Goal: Transaction & Acquisition: Purchase product/service

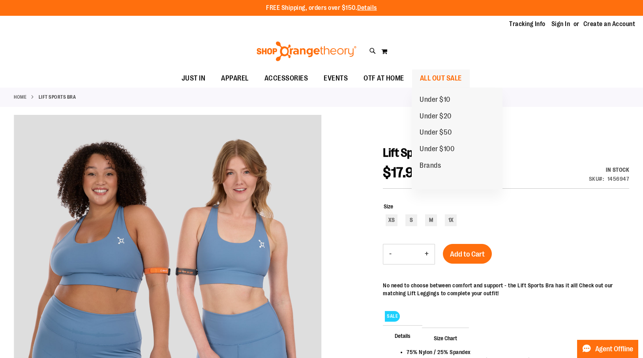
click at [451, 77] on span "ALL OUT SALE" at bounding box center [441, 78] width 42 height 18
click at [441, 76] on span "ALL OUT SALE" at bounding box center [441, 78] width 42 height 18
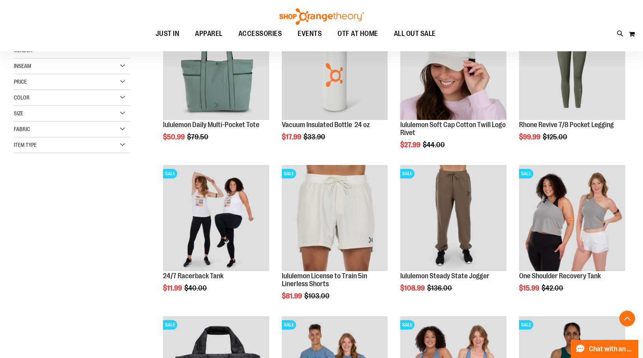
scroll to position [151, 0]
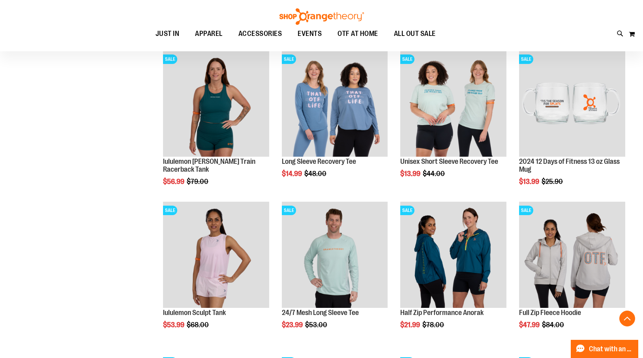
scroll to position [562, 0]
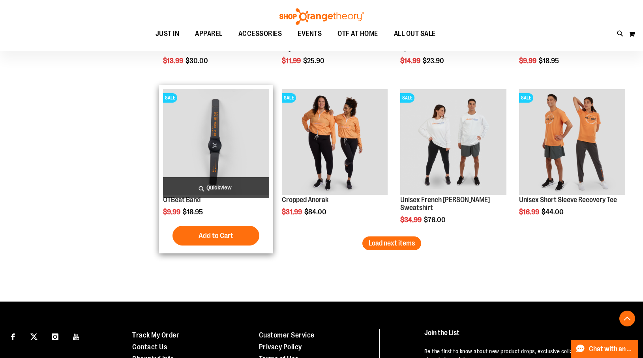
scroll to position [1286, 0]
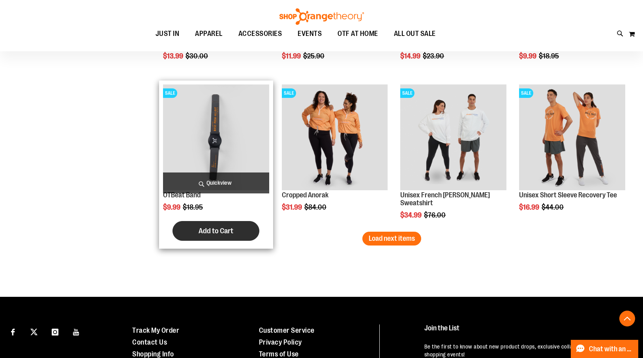
click at [224, 231] on span "Add to Cart" at bounding box center [216, 231] width 35 height 9
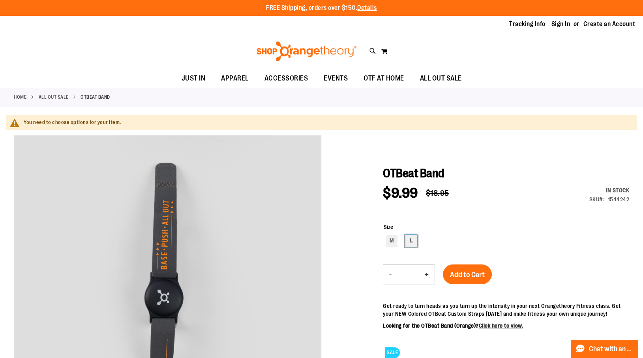
click at [410, 240] on div "L" at bounding box center [411, 241] width 12 height 12
type input "***"
click at [475, 275] on span "Add to Cart" at bounding box center [467, 274] width 35 height 9
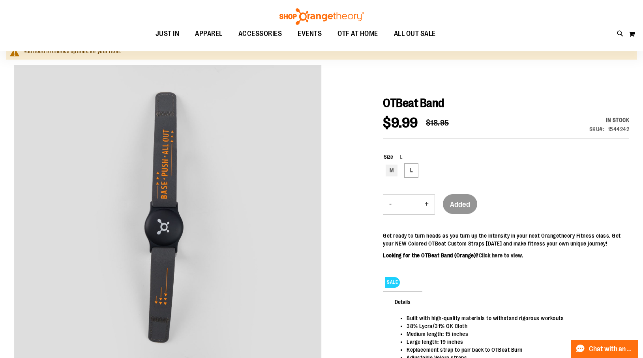
scroll to position [73, 0]
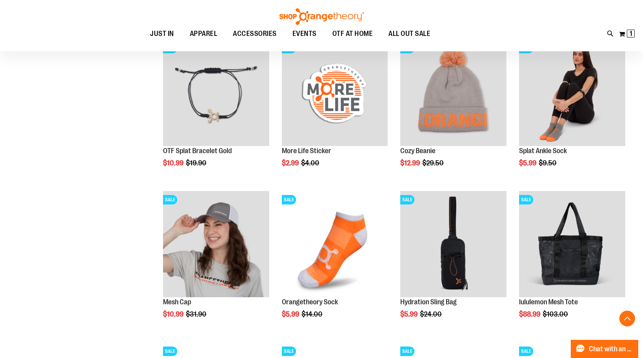
scroll to position [589, 0]
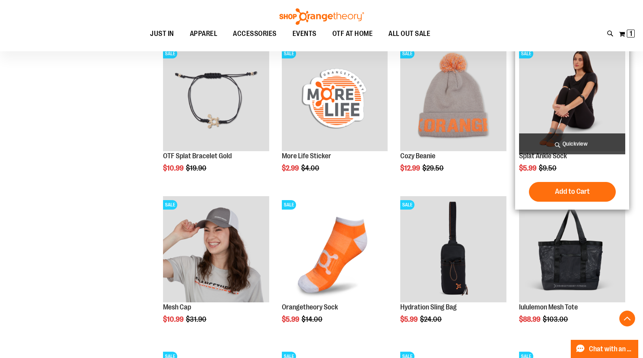
click at [570, 143] on span "Quickview" at bounding box center [572, 143] width 106 height 21
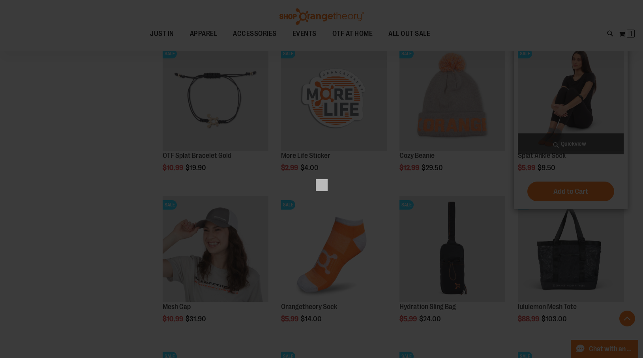
scroll to position [0, 0]
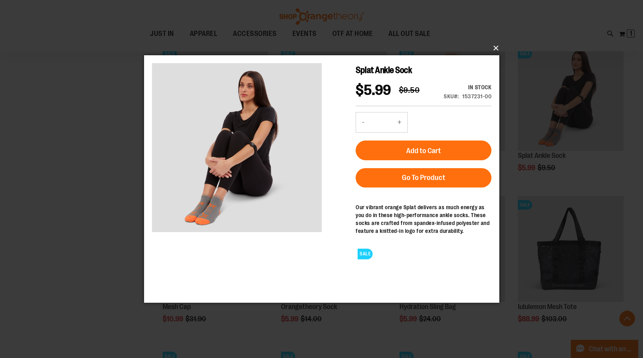
click at [496, 45] on button "×" at bounding box center [323, 47] width 355 height 17
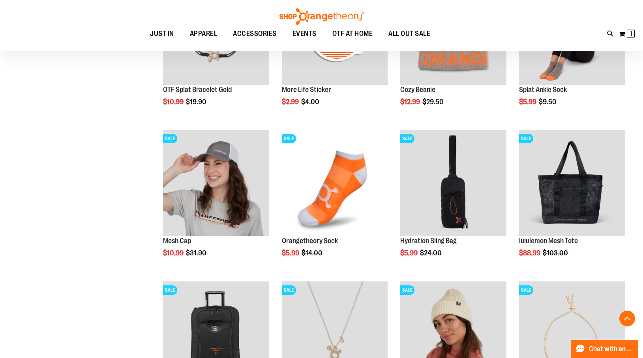
scroll to position [656, 0]
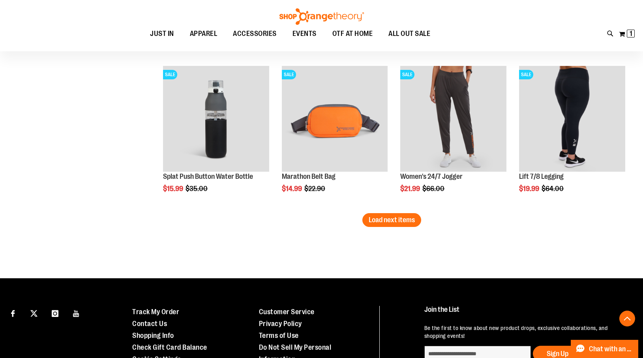
scroll to position [1319, 0]
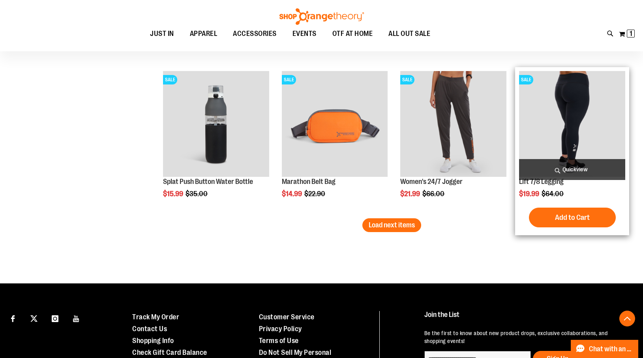
click at [579, 110] on img "product" at bounding box center [572, 124] width 106 height 106
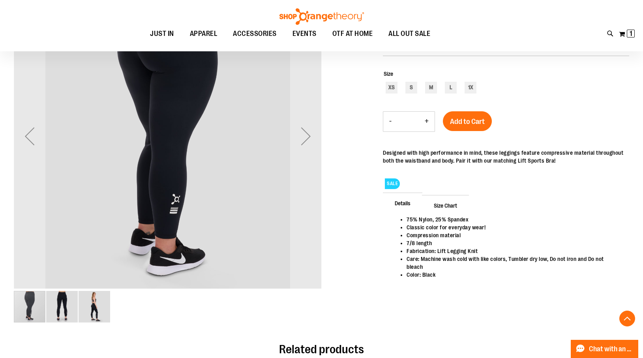
scroll to position [151, 0]
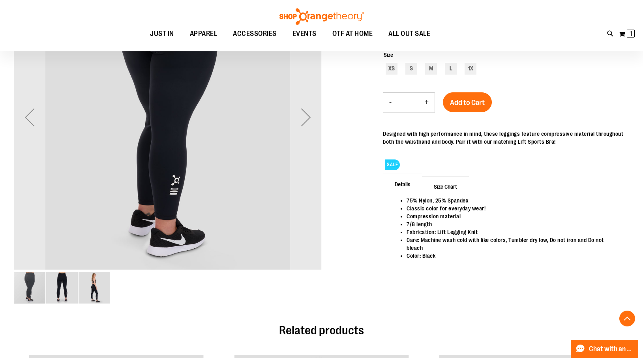
click at [453, 186] on span "Size Chart" at bounding box center [445, 186] width 47 height 21
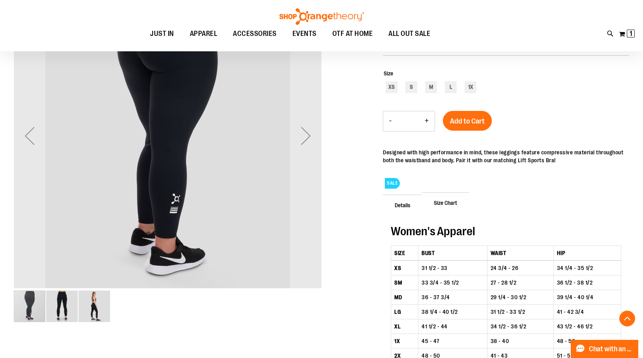
scroll to position [127, 0]
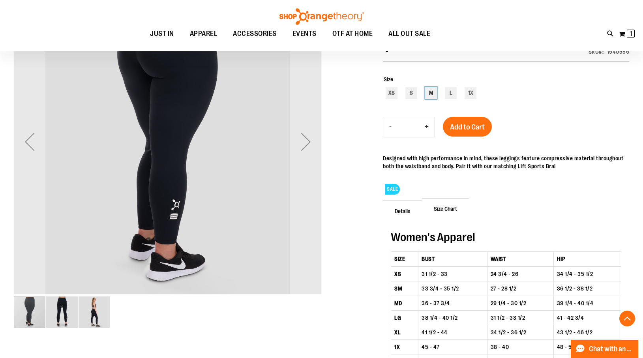
click at [433, 94] on div "M" at bounding box center [431, 93] width 12 height 12
type input "***"
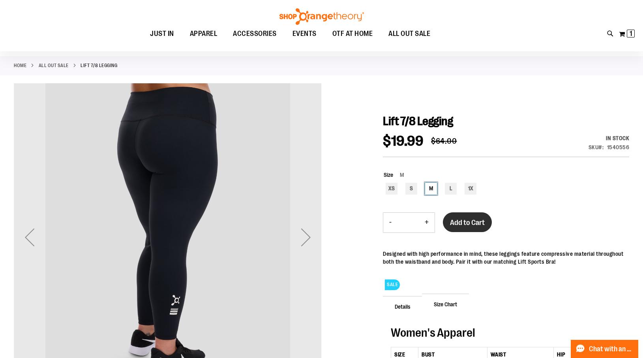
scroll to position [0, 0]
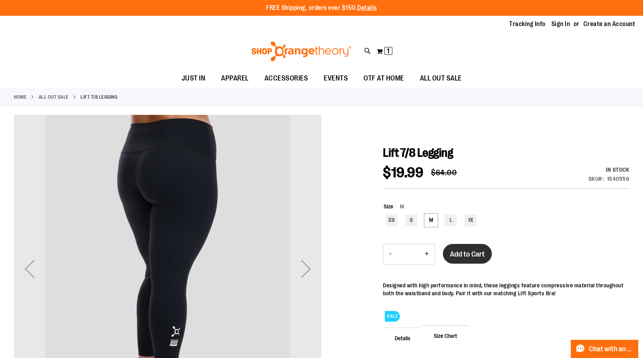
click at [475, 255] on span "Add to Cart" at bounding box center [467, 254] width 35 height 9
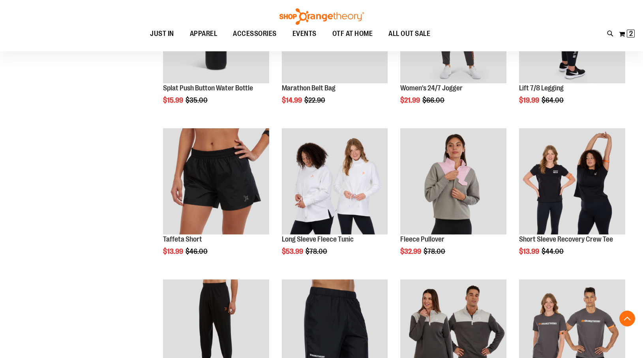
scroll to position [506, 0]
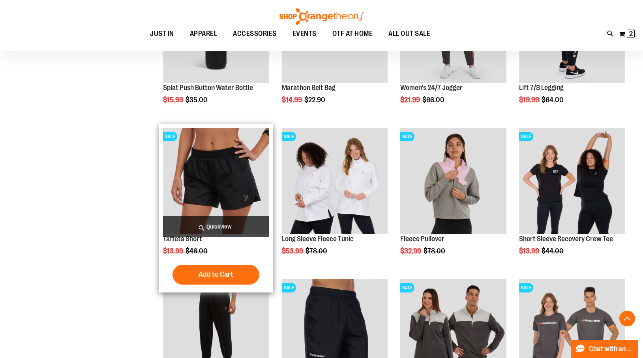
click at [221, 225] on span "Quickview" at bounding box center [216, 226] width 106 height 21
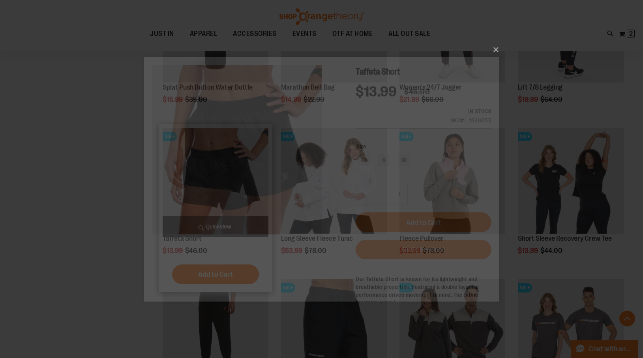
scroll to position [0, 0]
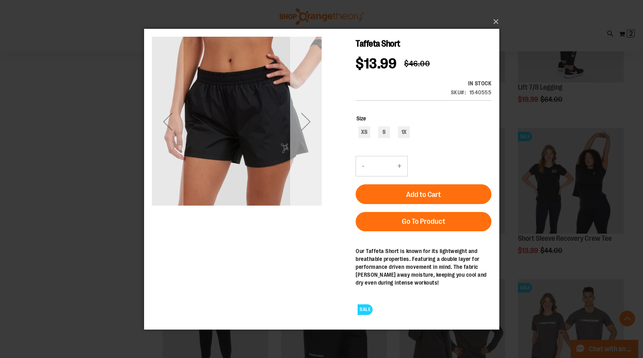
click at [310, 117] on div "Next" at bounding box center [306, 121] width 32 height 32
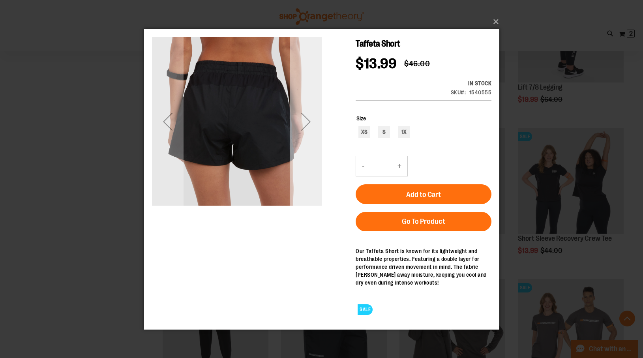
click at [310, 117] on div "Next" at bounding box center [306, 121] width 32 height 32
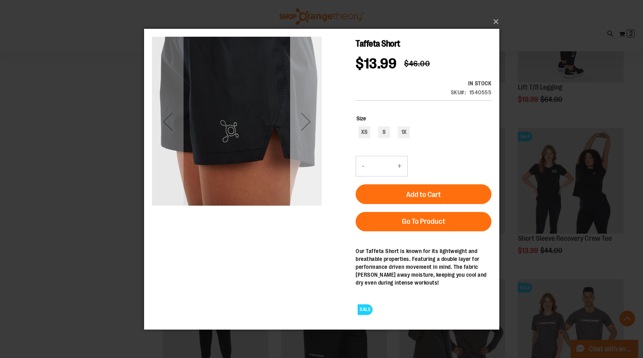
click at [310, 117] on div "Next" at bounding box center [306, 121] width 32 height 32
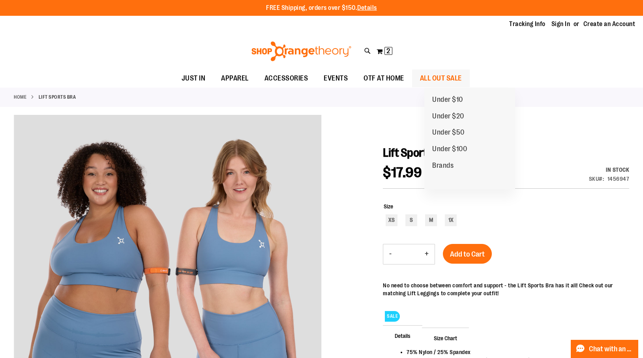
click at [462, 78] on span "ALL OUT SALE" at bounding box center [441, 78] width 42 height 18
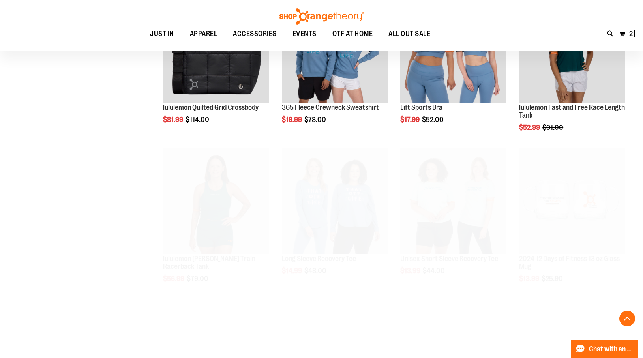
scroll to position [381, 0]
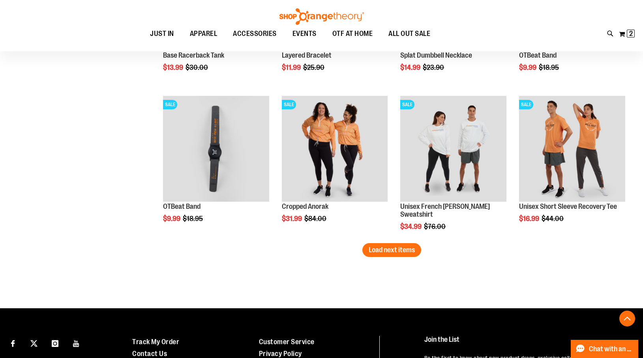
scroll to position [1194, 0]
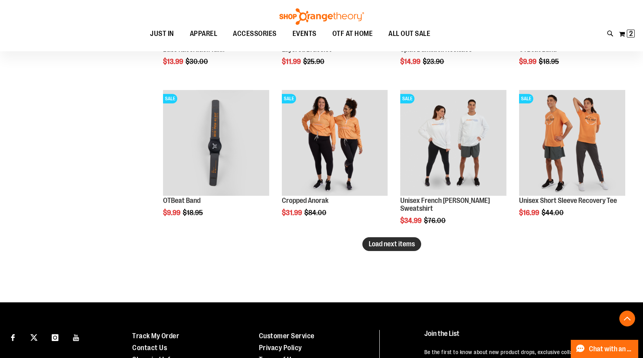
click at [401, 245] on span "Load next items" at bounding box center [392, 244] width 46 height 8
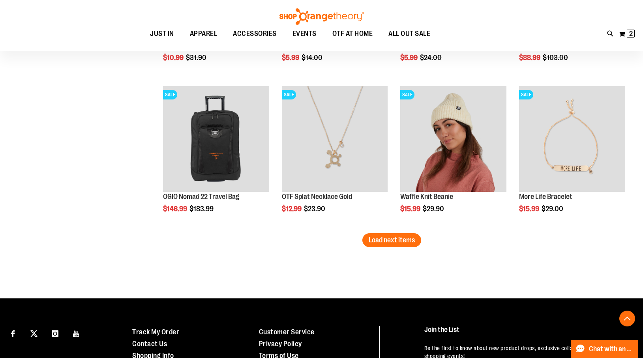
scroll to position [1653, 0]
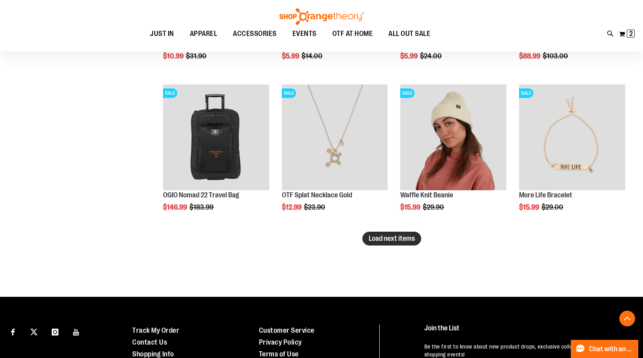
click at [381, 236] on span "Load next items" at bounding box center [392, 239] width 46 height 8
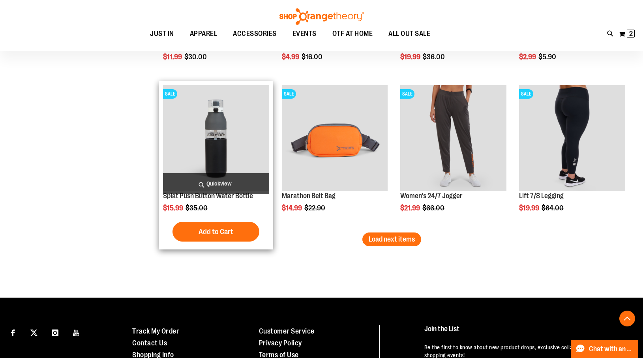
scroll to position [2106, 0]
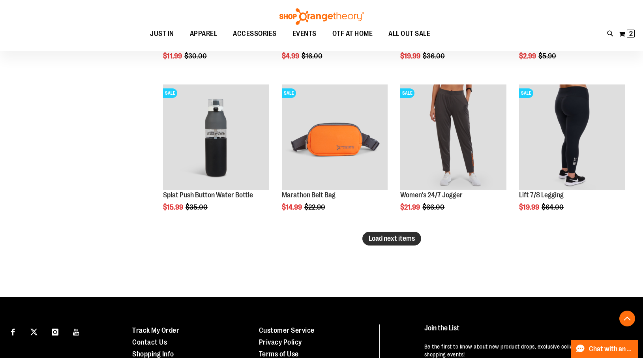
click at [384, 236] on span "Load next items" at bounding box center [392, 239] width 46 height 8
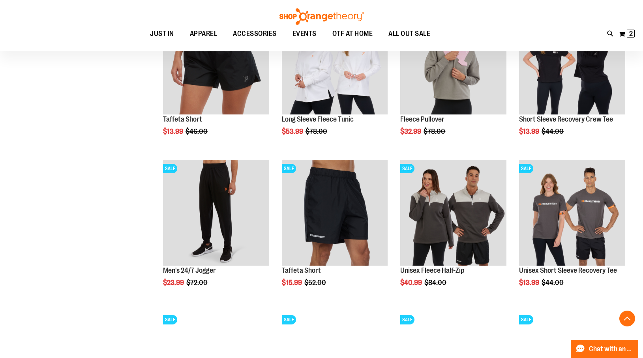
scroll to position [2334, 0]
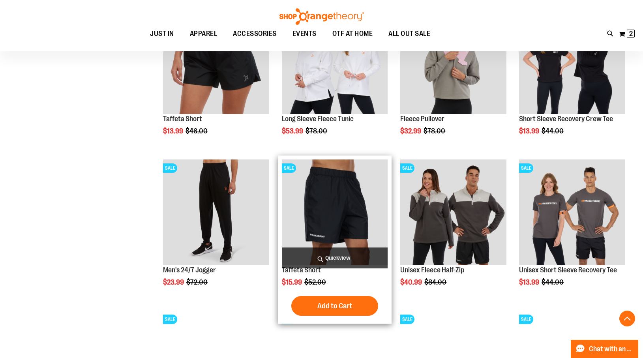
click at [338, 255] on span "Quickview" at bounding box center [335, 258] width 106 height 21
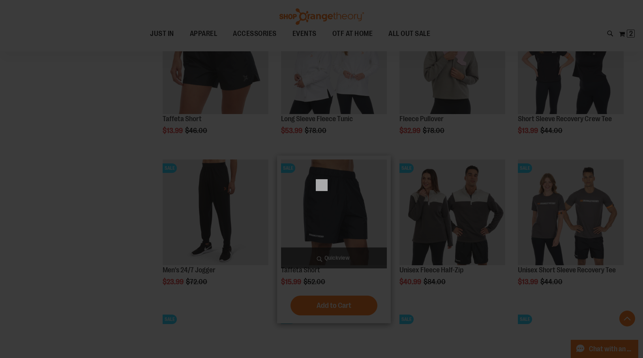
scroll to position [0, 0]
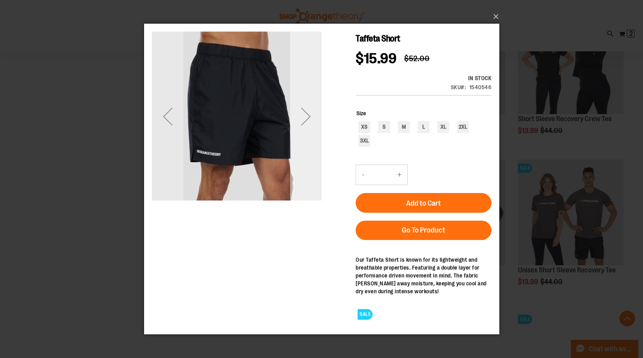
click at [308, 116] on div "Next" at bounding box center [306, 117] width 32 height 32
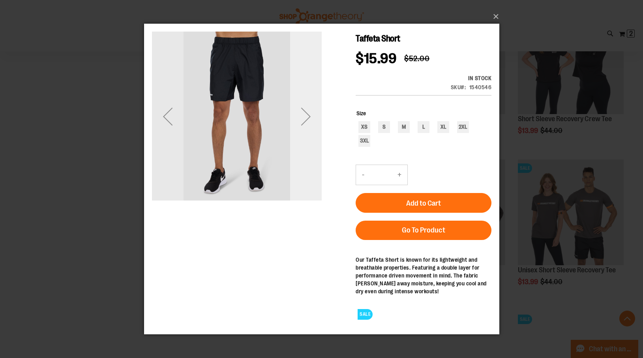
click at [308, 116] on div "Next" at bounding box center [306, 117] width 32 height 32
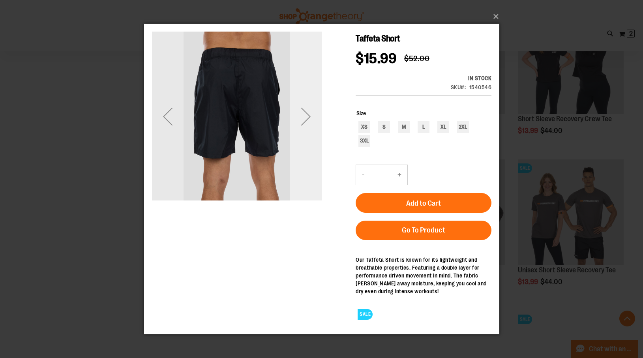
click at [308, 116] on div "Next" at bounding box center [306, 117] width 32 height 32
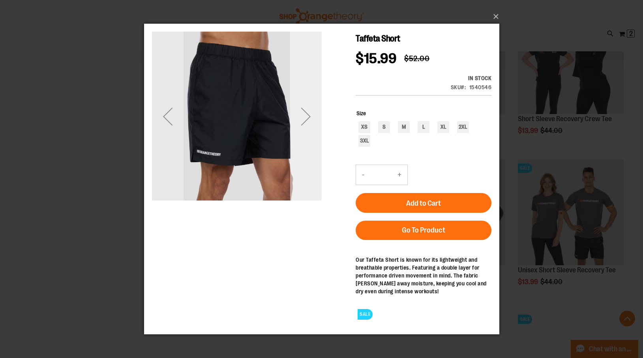
click at [308, 116] on div "Next" at bounding box center [306, 117] width 32 height 32
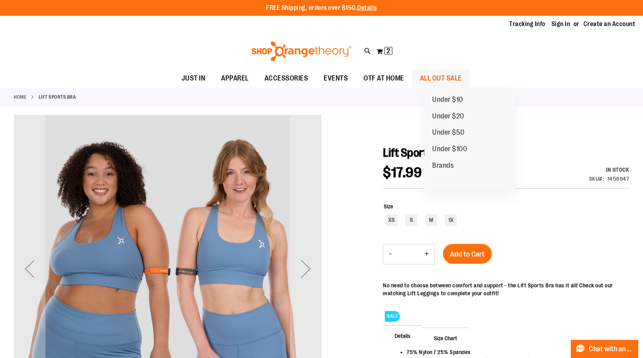
click at [445, 78] on span "ALL OUT SALE" at bounding box center [441, 78] width 42 height 18
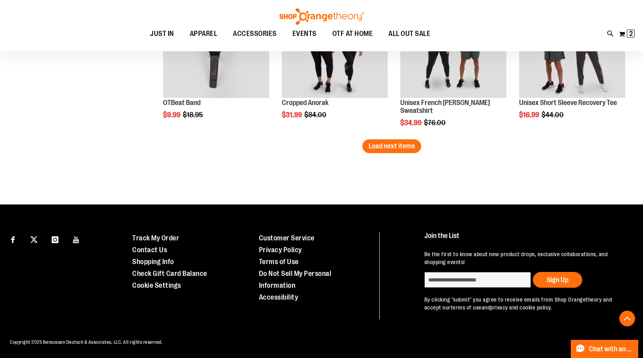
scroll to position [1293, 0]
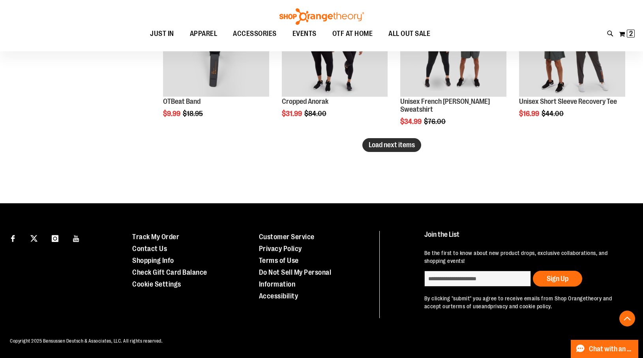
click at [397, 143] on span "Load next items" at bounding box center [392, 145] width 46 height 8
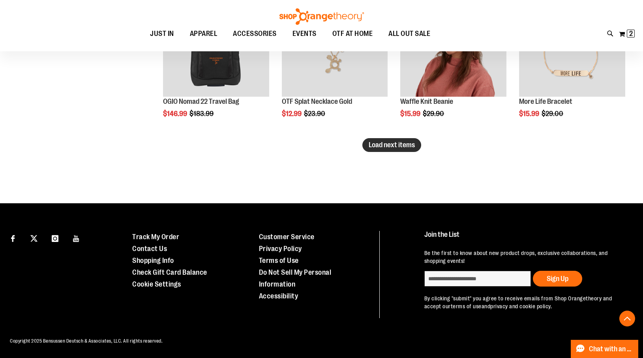
click at [377, 145] on span "Load next items" at bounding box center [392, 145] width 46 height 8
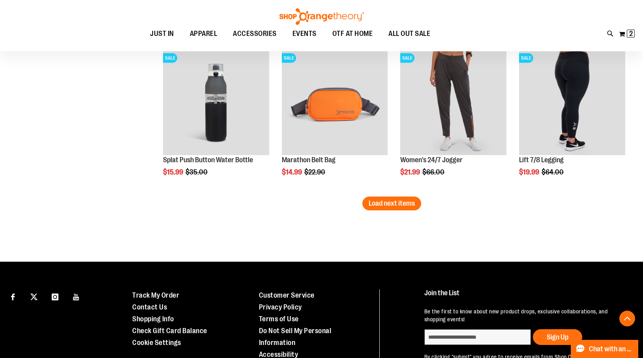
scroll to position [2147, 0]
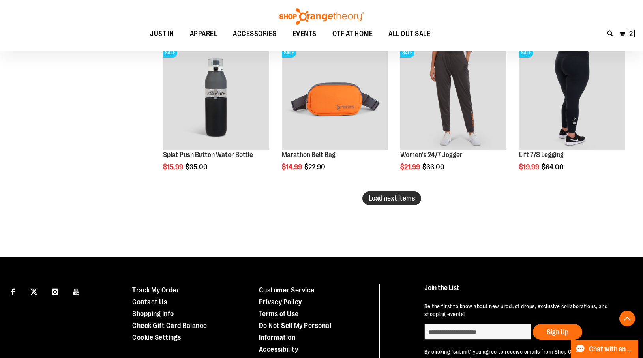
click at [379, 197] on span "Load next items" at bounding box center [392, 198] width 46 height 8
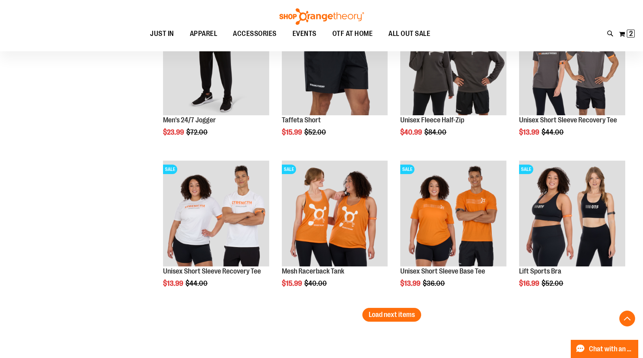
scroll to position [2485, 0]
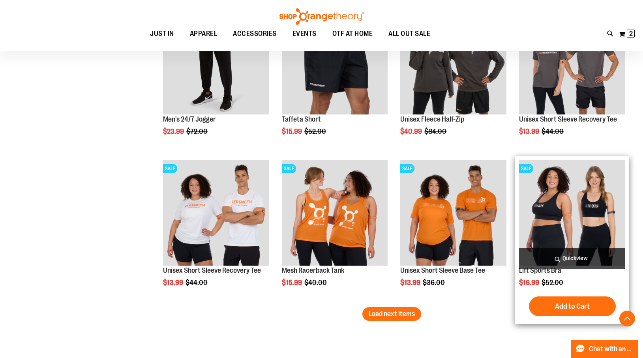
click at [564, 255] on span "Quickview" at bounding box center [572, 258] width 106 height 21
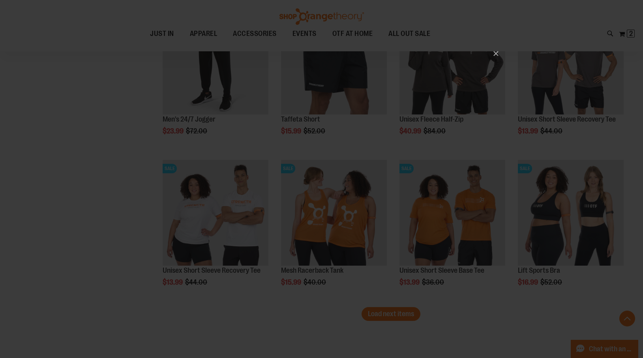
scroll to position [0, 0]
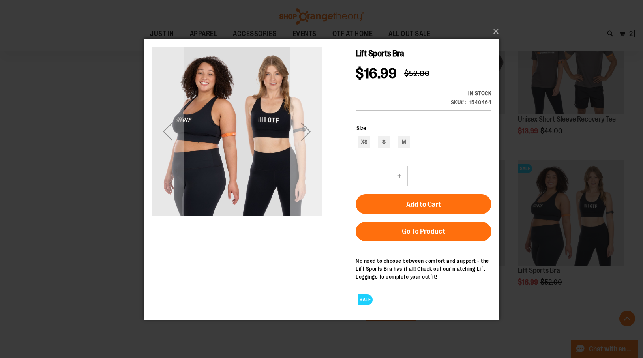
click at [309, 129] on div "Next" at bounding box center [306, 131] width 32 height 32
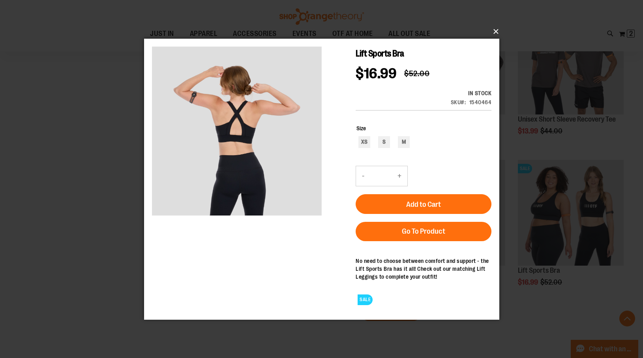
click at [495, 30] on button "×" at bounding box center [323, 31] width 355 height 17
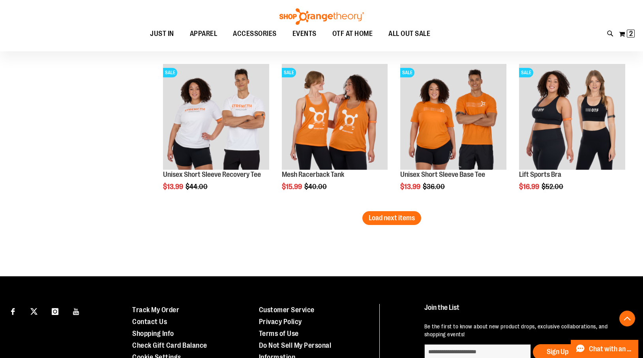
scroll to position [2579, 0]
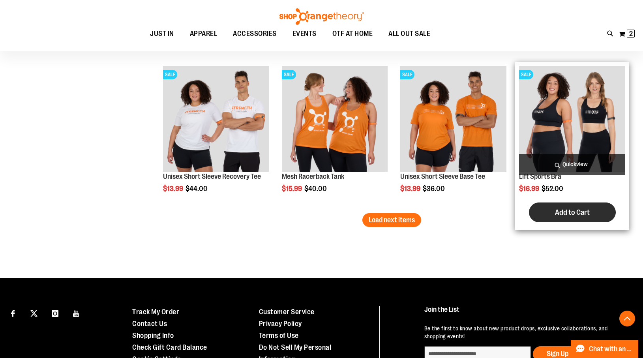
click at [573, 207] on button "Add to Cart" at bounding box center [572, 213] width 87 height 20
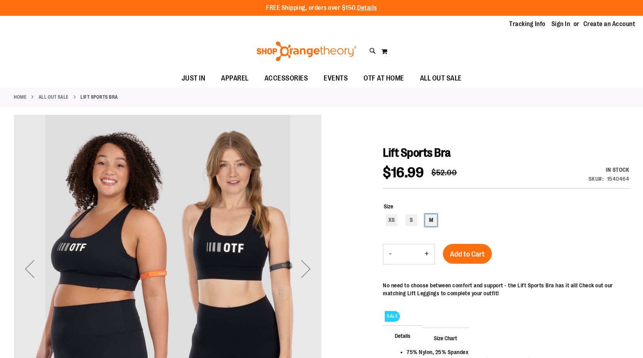
click at [433, 220] on div "M" at bounding box center [431, 220] width 12 height 12
type input "***"
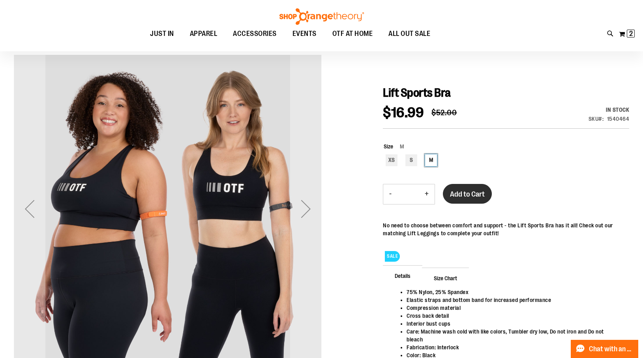
scroll to position [67, 0]
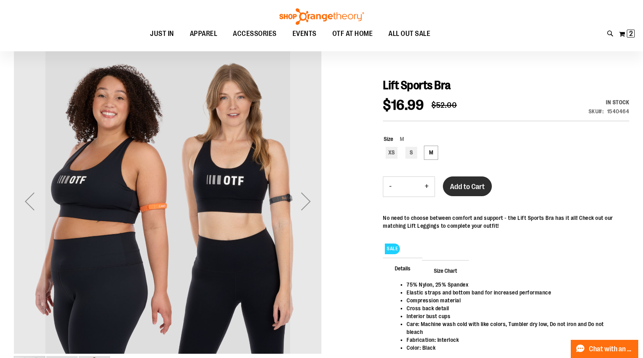
click at [472, 189] on span "Add to Cart" at bounding box center [467, 186] width 35 height 9
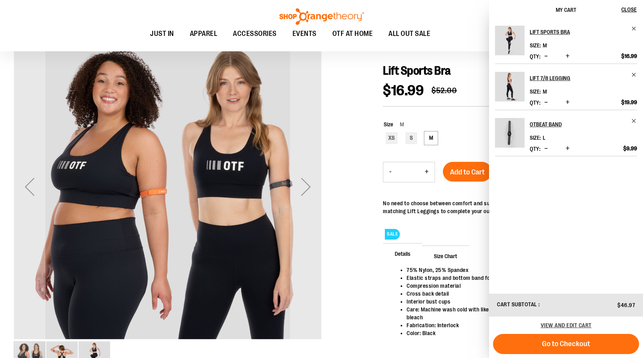
scroll to position [83, 0]
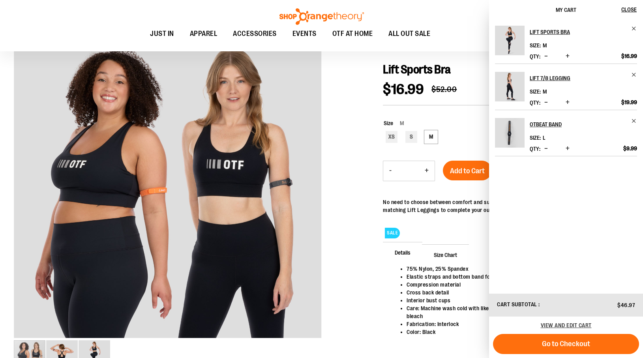
click at [366, 260] on div at bounding box center [322, 207] width 616 height 351
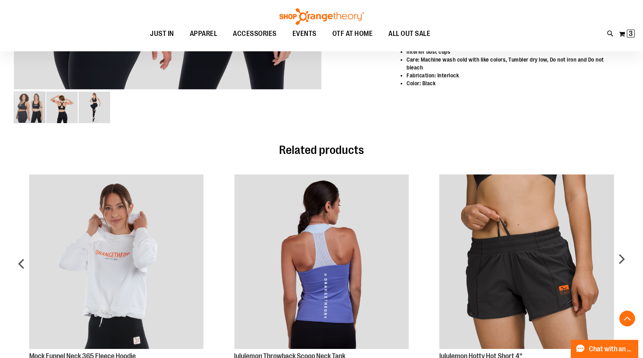
scroll to position [335, 0]
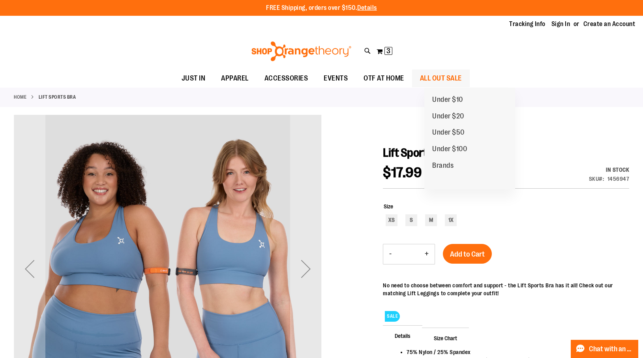
click at [454, 79] on span "ALL OUT SALE" at bounding box center [441, 78] width 42 height 18
click at [453, 76] on span "ALL OUT SALE" at bounding box center [441, 78] width 42 height 18
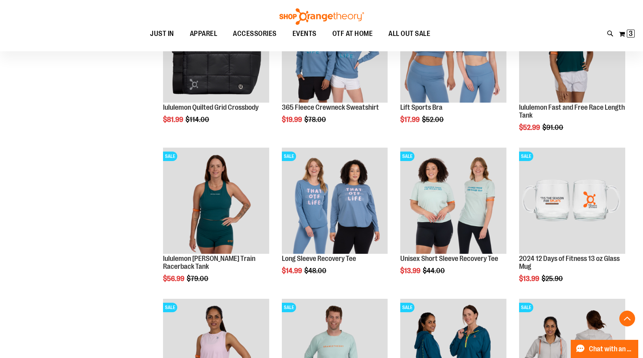
scroll to position [468, 0]
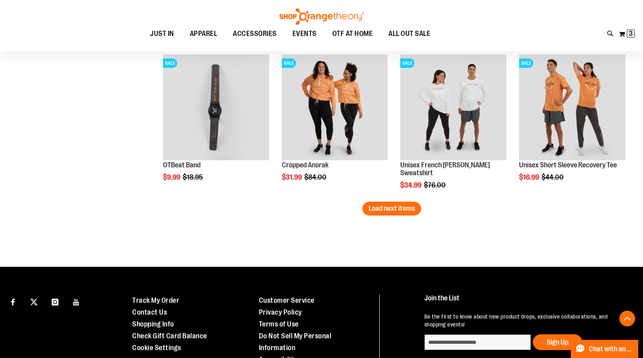
scroll to position [1317, 0]
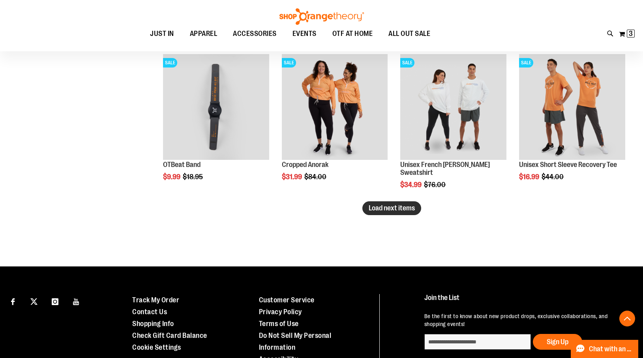
click at [408, 206] on span "Load next items" at bounding box center [392, 208] width 46 height 8
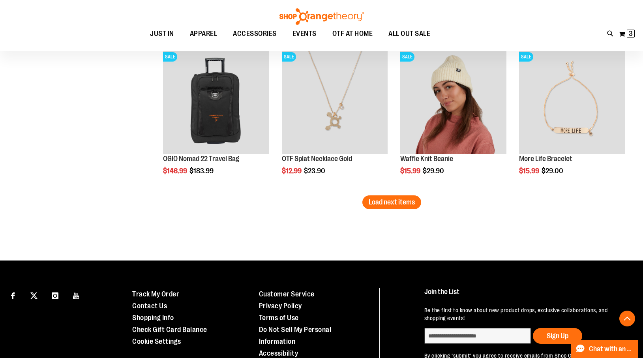
scroll to position [1780, 0]
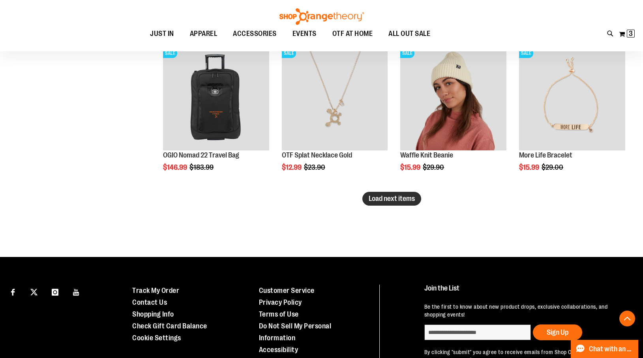
click at [380, 197] on span "Load next items" at bounding box center [392, 199] width 46 height 8
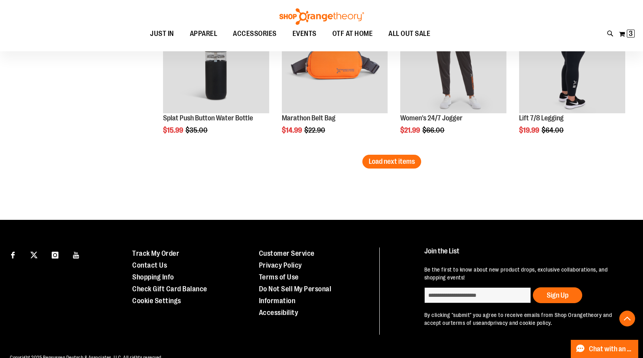
scroll to position [2287, 0]
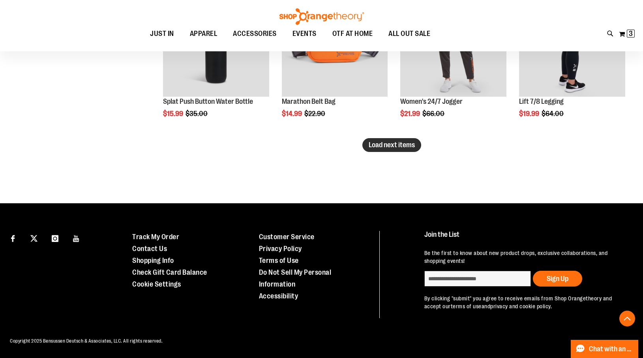
click at [385, 142] on span "Load next items" at bounding box center [392, 145] width 46 height 8
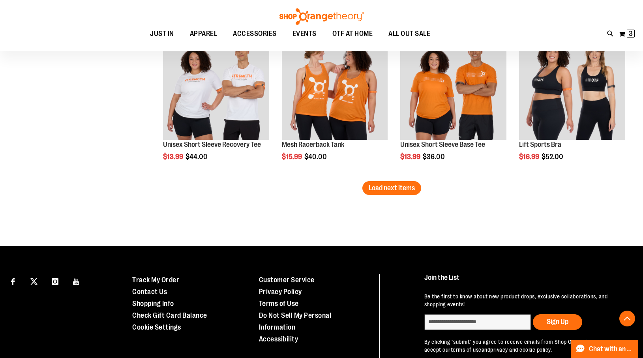
scroll to position [2701, 0]
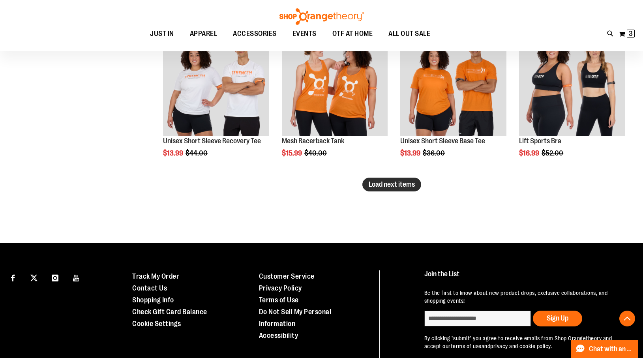
click at [403, 182] on span "Load next items" at bounding box center [392, 184] width 46 height 8
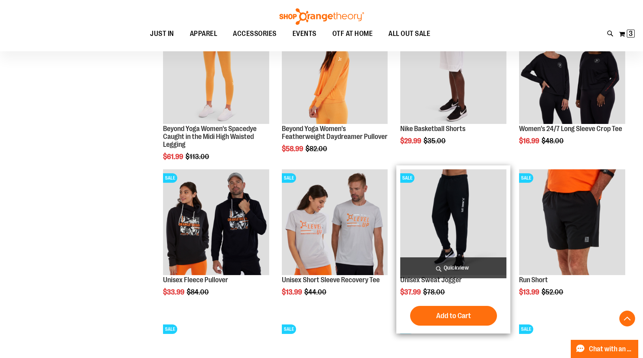
scroll to position [2866, 0]
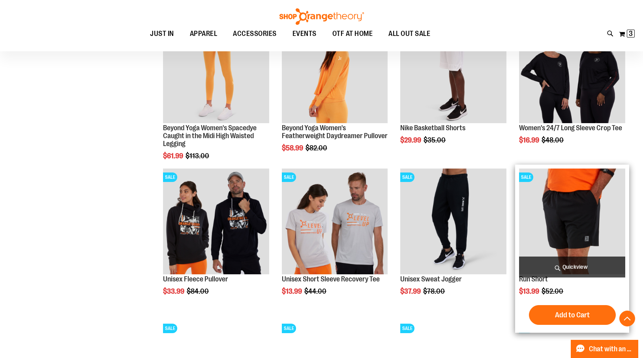
click at [568, 267] on span "Quickview" at bounding box center [572, 267] width 106 height 21
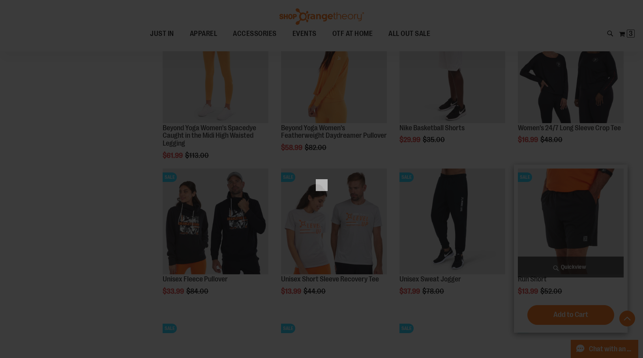
scroll to position [0, 0]
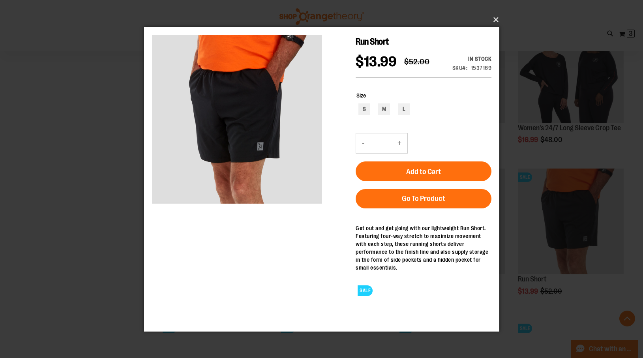
click at [493, 18] on button "×" at bounding box center [323, 19] width 355 height 17
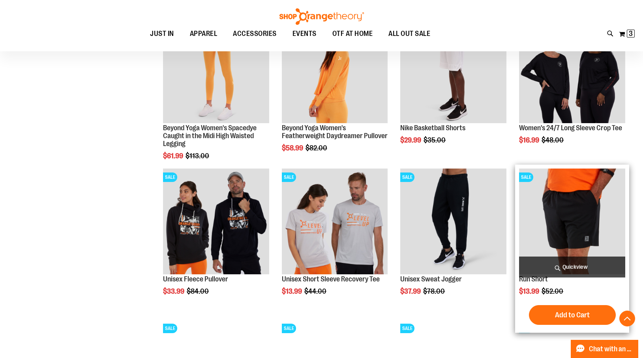
click at [563, 215] on img "product" at bounding box center [572, 222] width 106 height 106
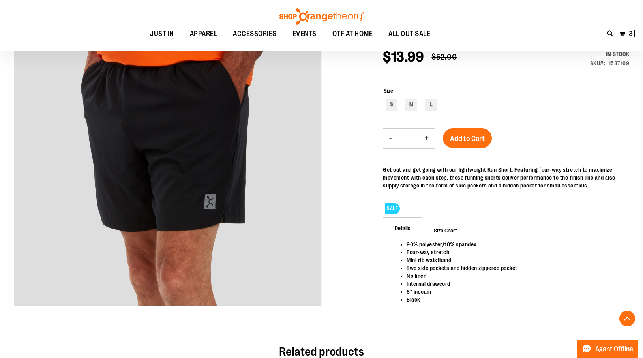
scroll to position [125, 0]
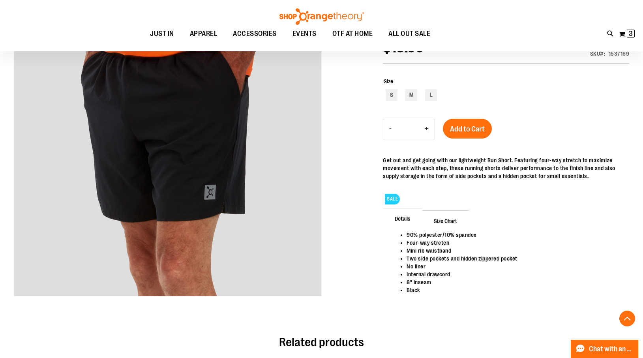
click at [449, 219] on span "Size Chart" at bounding box center [445, 220] width 47 height 21
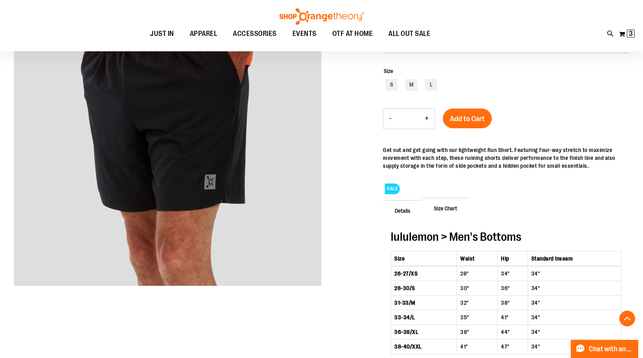
scroll to position [79, 0]
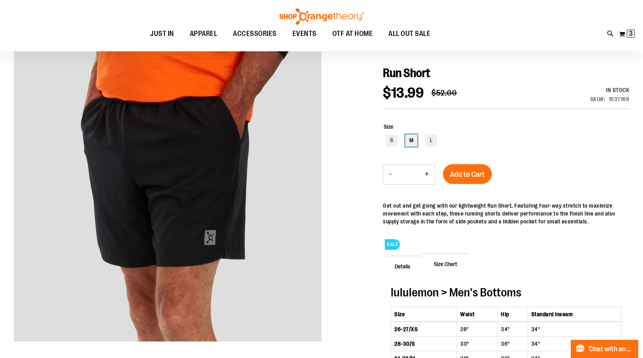
click at [414, 140] on div "M" at bounding box center [411, 141] width 12 height 12
type input "***"
click at [481, 175] on span "Add to Cart" at bounding box center [467, 174] width 35 height 9
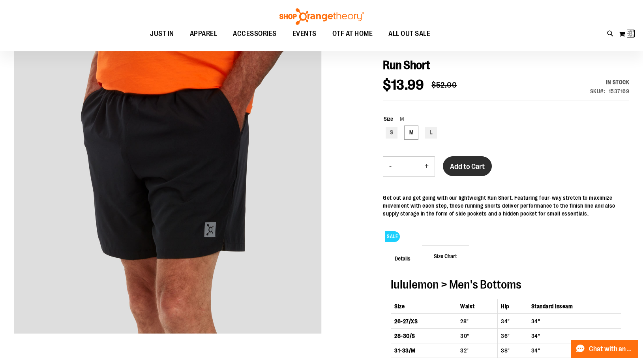
scroll to position [92, 0]
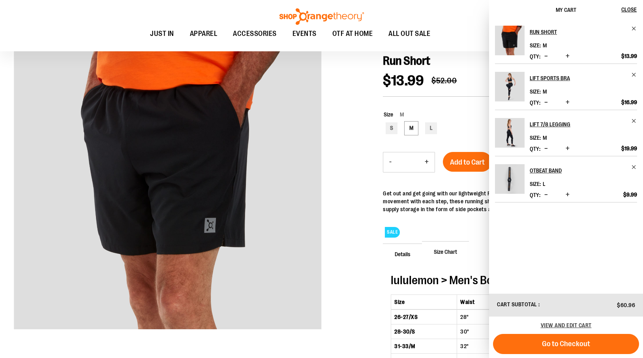
click at [346, 193] on div at bounding box center [322, 225] width 616 height 405
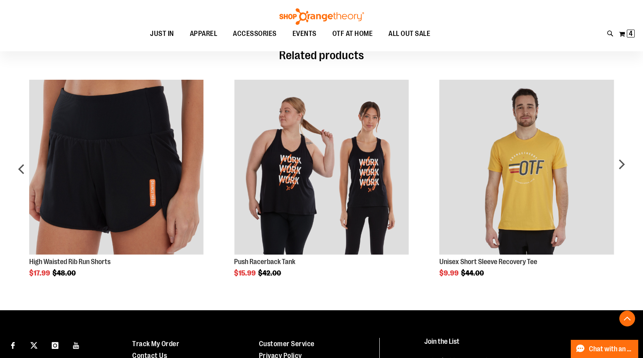
scroll to position [479, 0]
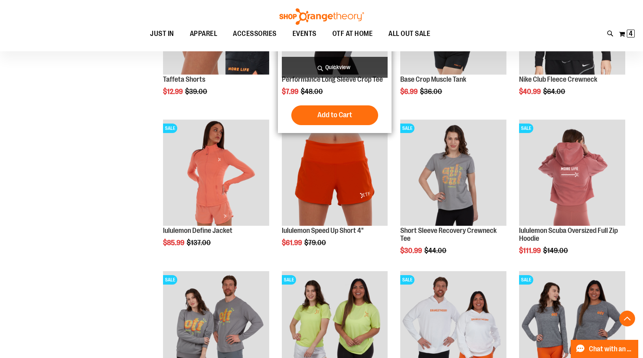
scroll to position [666, 0]
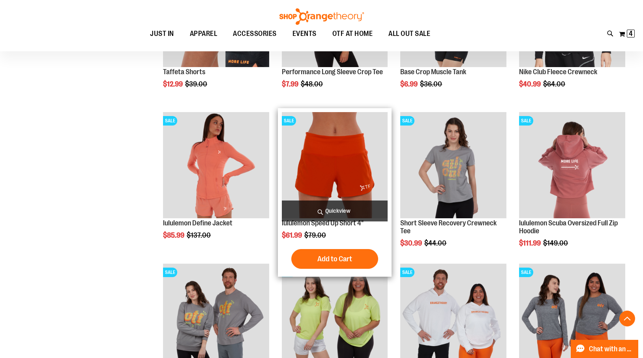
scroll to position [674, 0]
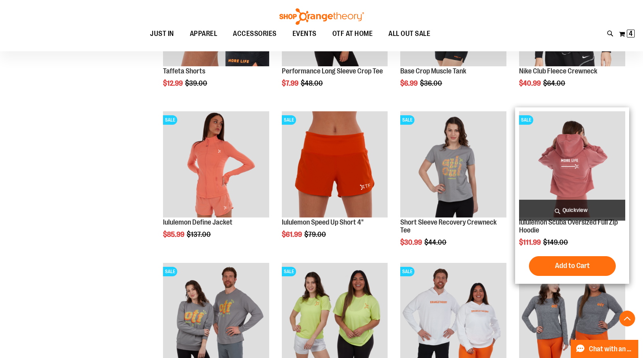
click at [578, 210] on span "Quickview" at bounding box center [572, 210] width 106 height 21
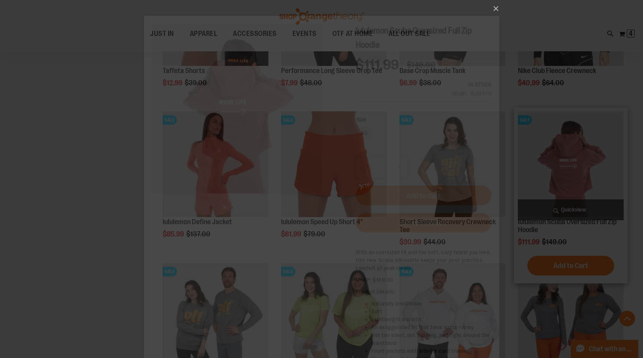
scroll to position [0, 0]
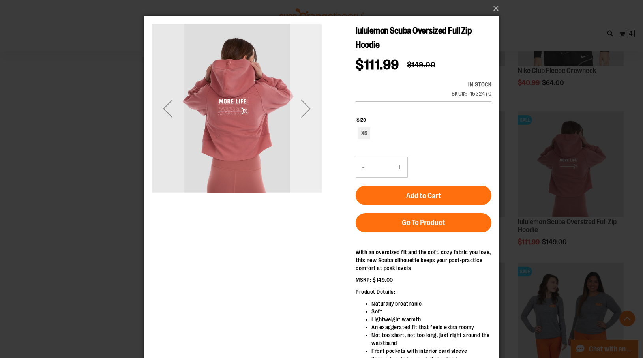
click at [308, 106] on div "Next" at bounding box center [306, 109] width 32 height 32
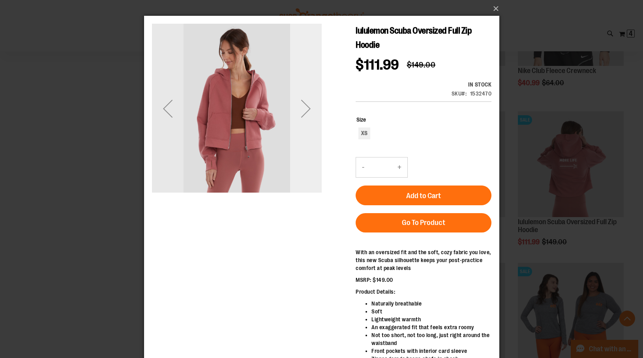
click at [309, 106] on div "Next" at bounding box center [306, 109] width 32 height 32
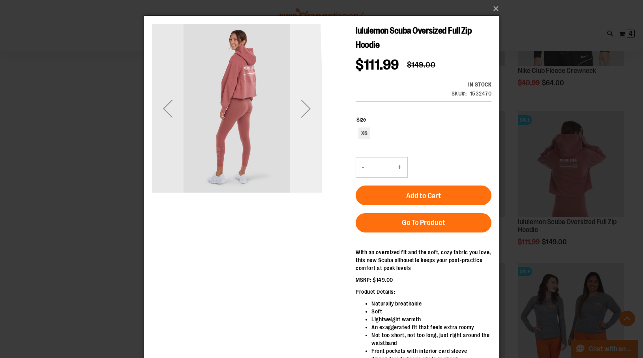
click at [309, 106] on div "Next" at bounding box center [306, 109] width 32 height 32
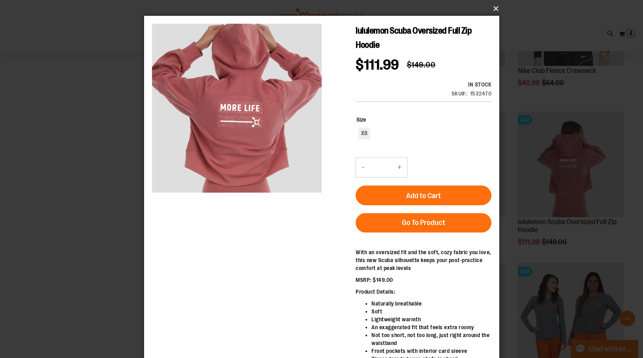
click at [494, 7] on button "×" at bounding box center [323, 8] width 355 height 17
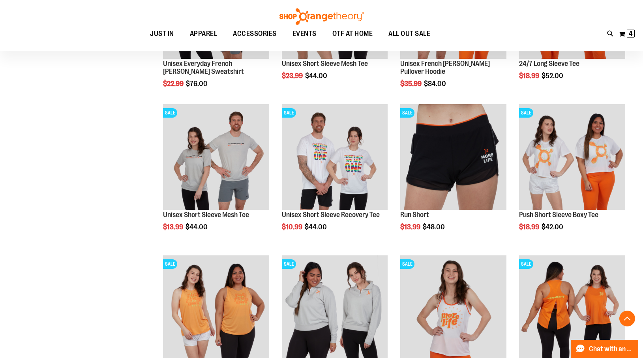
scroll to position [985, 0]
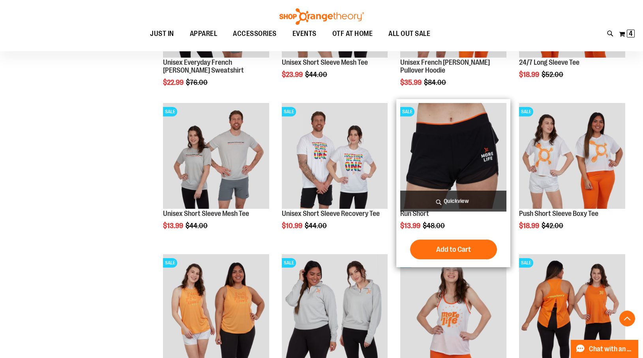
click at [458, 201] on span "Quickview" at bounding box center [453, 201] width 106 height 21
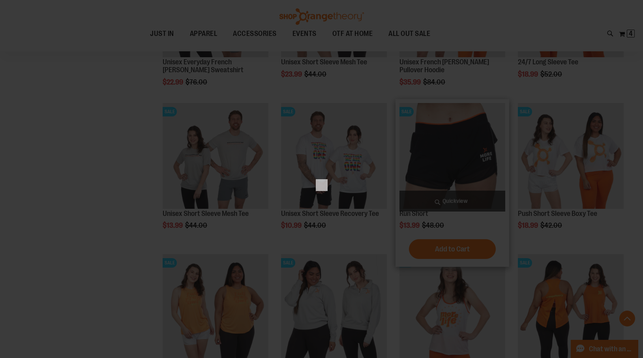
scroll to position [0, 0]
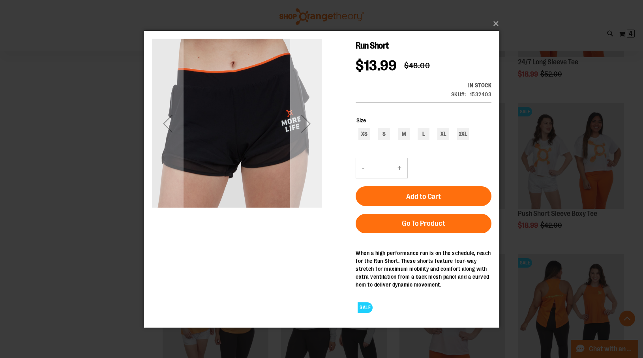
click at [310, 122] on div "Next" at bounding box center [306, 123] width 32 height 32
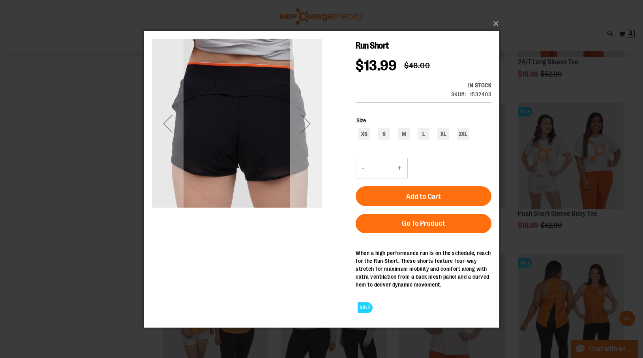
click at [310, 122] on div "Next" at bounding box center [306, 123] width 32 height 32
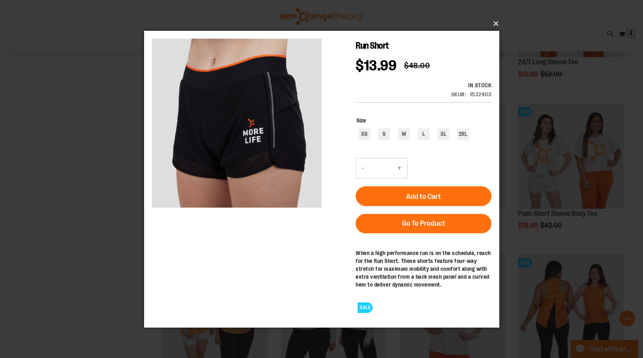
click at [495, 23] on button "×" at bounding box center [323, 23] width 355 height 17
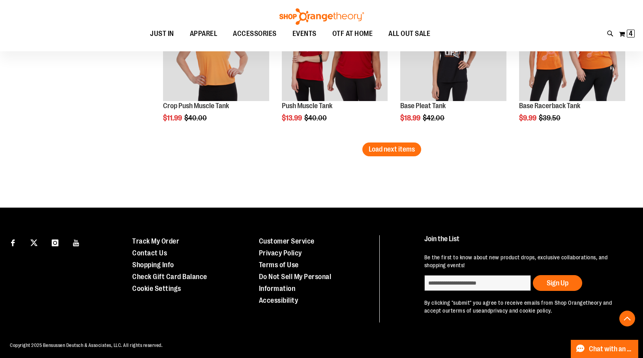
scroll to position [1400, 0]
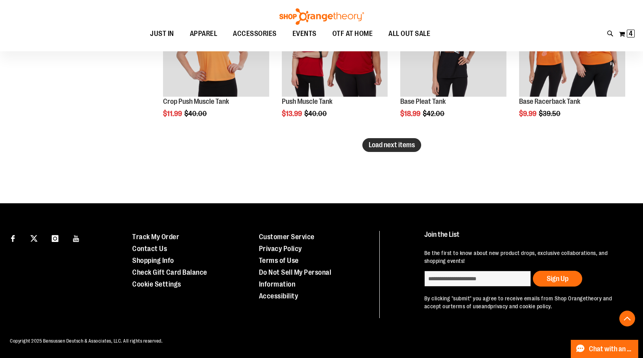
click at [404, 143] on span "Load next items" at bounding box center [392, 145] width 46 height 8
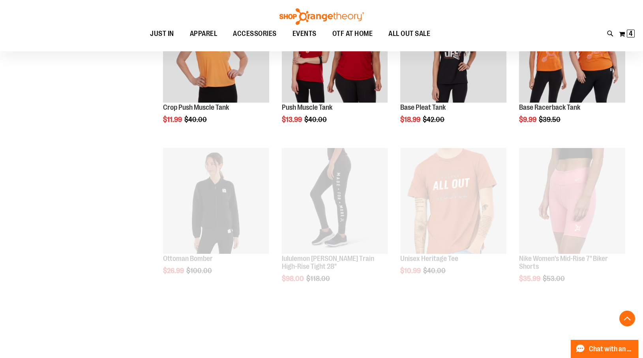
scroll to position [1400, 0]
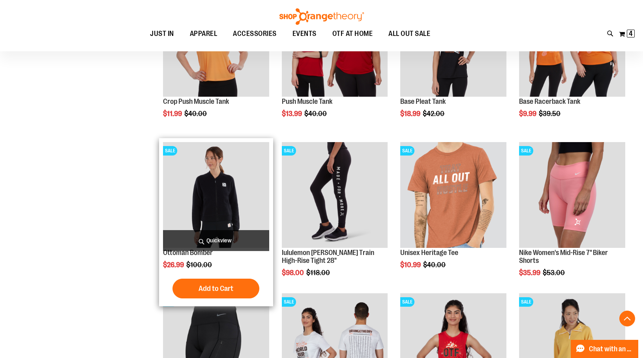
click at [220, 240] on span "Quickview" at bounding box center [216, 240] width 106 height 21
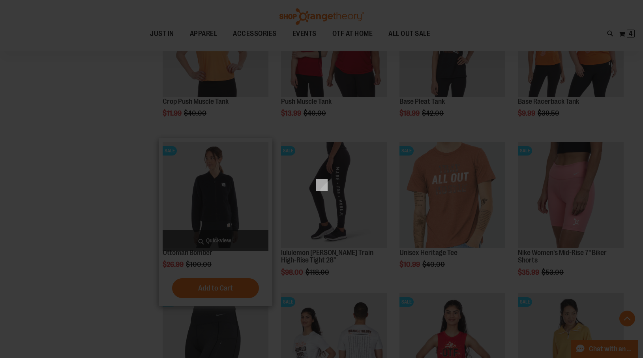
scroll to position [0, 0]
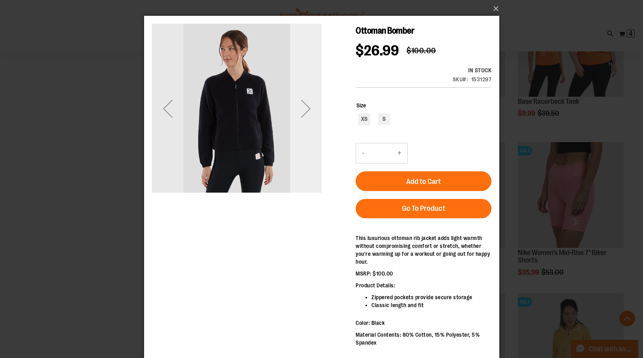
click at [309, 107] on div "Next" at bounding box center [306, 109] width 32 height 32
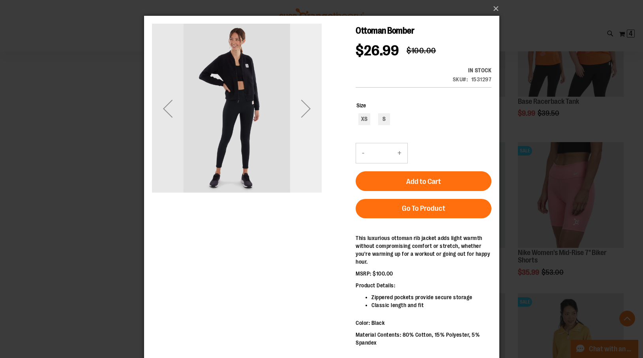
click at [309, 107] on div "Next" at bounding box center [306, 109] width 32 height 32
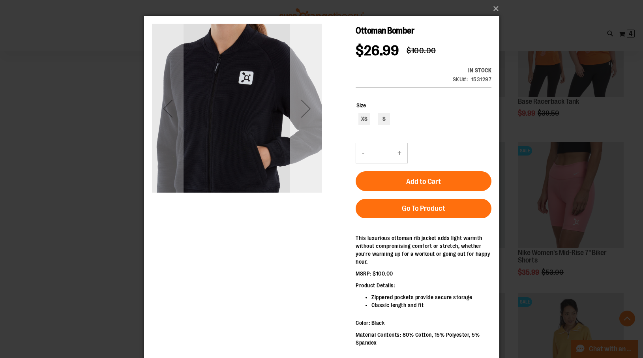
click at [309, 107] on div "Next" at bounding box center [306, 109] width 32 height 32
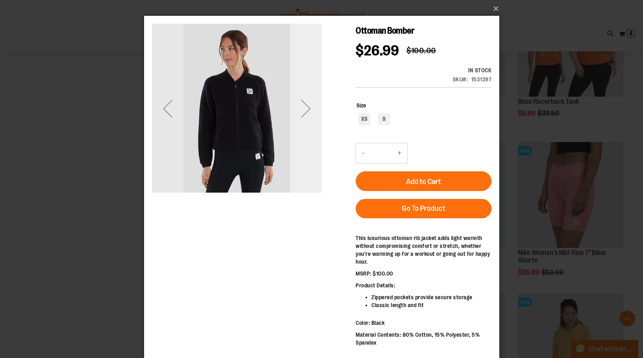
click at [309, 107] on div "Next" at bounding box center [306, 109] width 32 height 32
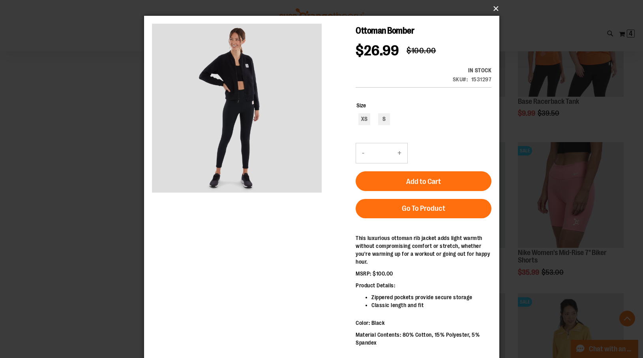
click at [496, 8] on button "×" at bounding box center [323, 8] width 355 height 17
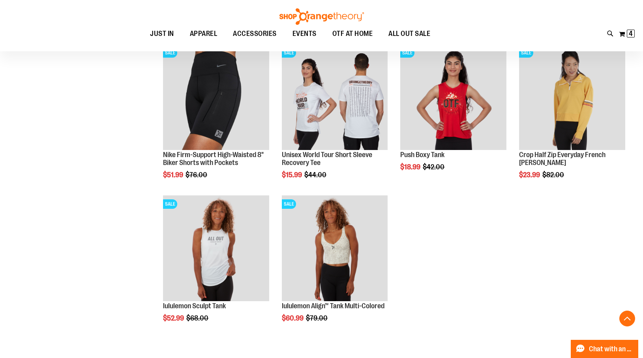
scroll to position [1649, 0]
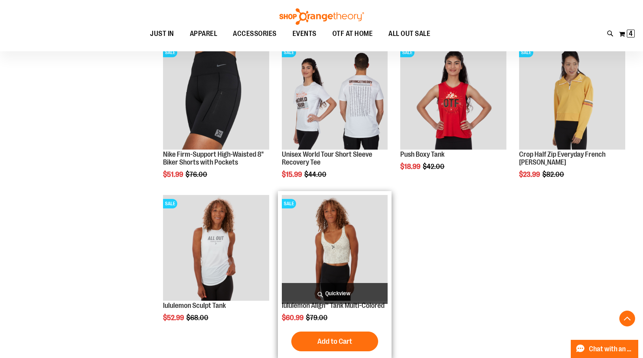
click at [334, 292] on span "Quickview" at bounding box center [335, 293] width 106 height 21
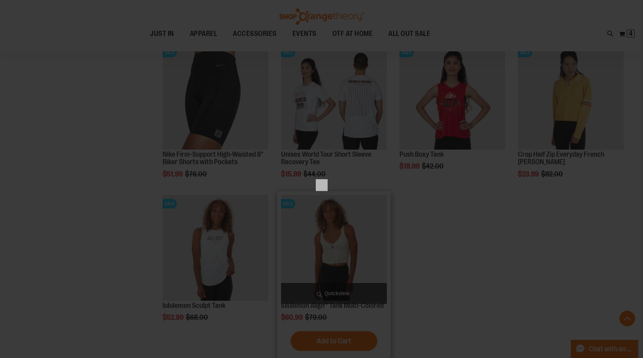
scroll to position [0, 0]
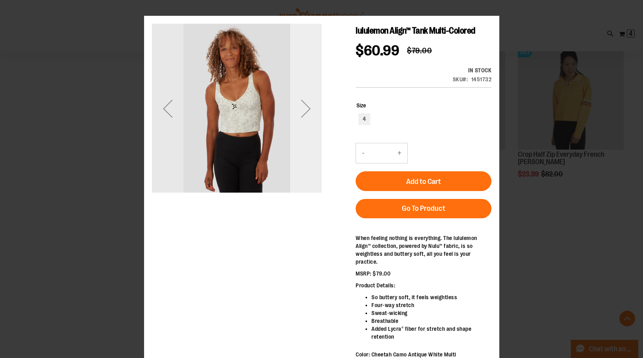
click at [307, 112] on div "Next" at bounding box center [306, 109] width 32 height 32
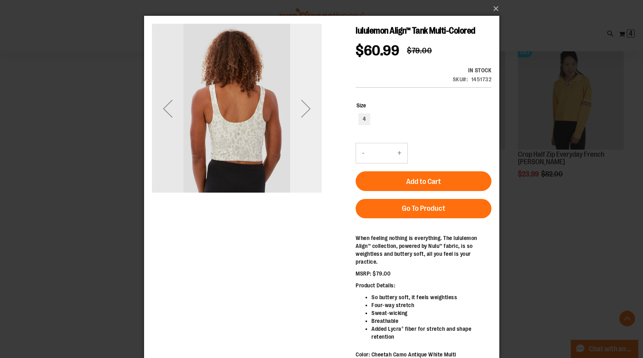
click at [308, 109] on div "Next" at bounding box center [306, 109] width 32 height 32
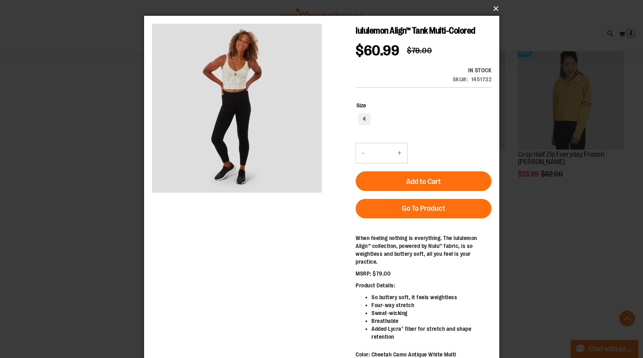
click at [495, 6] on button "×" at bounding box center [323, 8] width 355 height 17
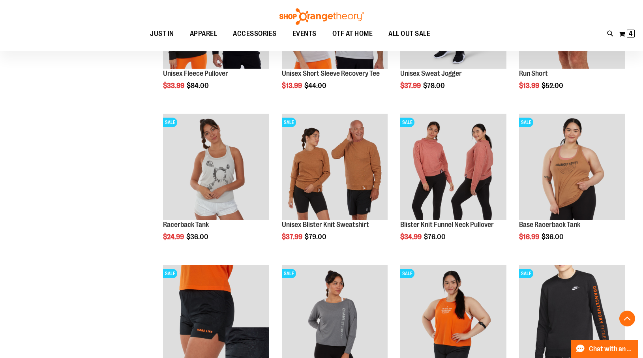
scroll to position [171, 0]
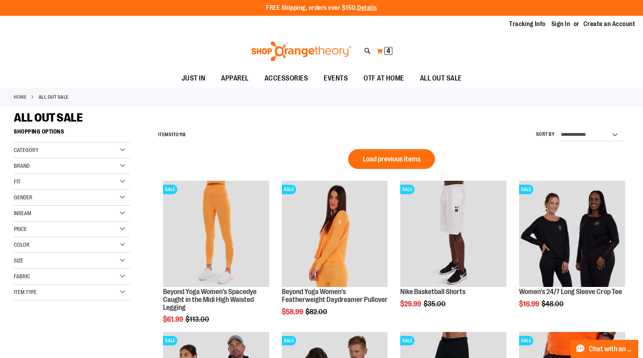
click at [387, 52] on span "4" at bounding box center [389, 51] width 4 height 8
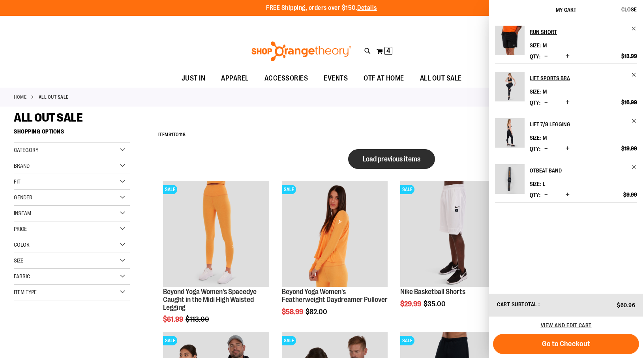
click at [402, 157] on span "Load previous items" at bounding box center [392, 159] width 58 height 8
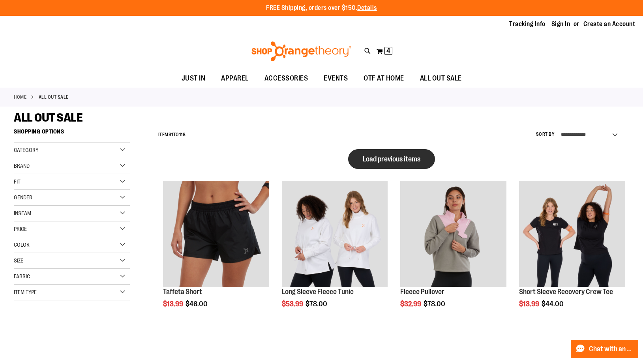
click at [402, 157] on span "Load previous items" at bounding box center [392, 159] width 58 height 8
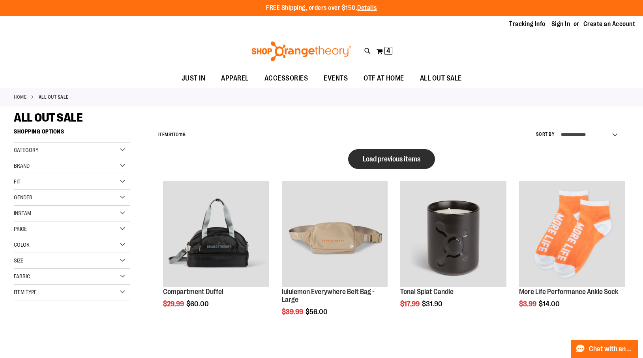
click at [394, 158] on span "Load previous items" at bounding box center [392, 159] width 58 height 8
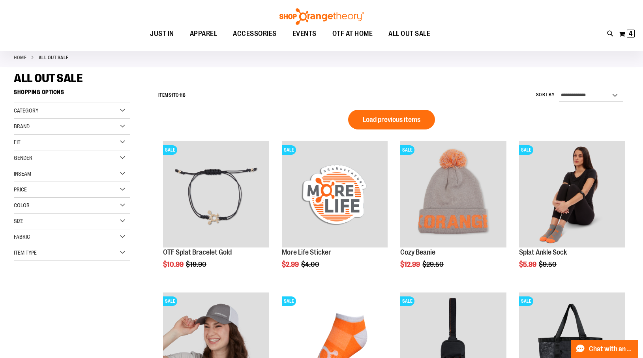
scroll to position [35, 0]
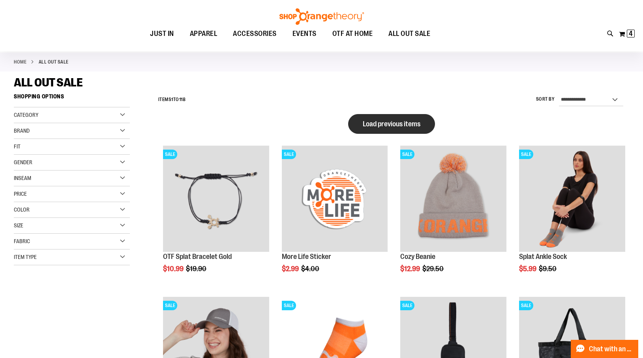
click at [394, 125] on span "Load previous items" at bounding box center [392, 124] width 58 height 8
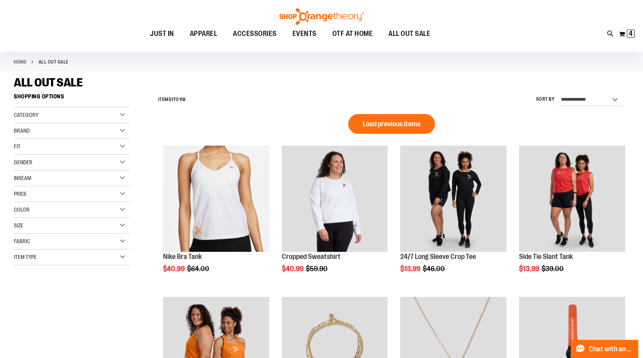
scroll to position [26, 0]
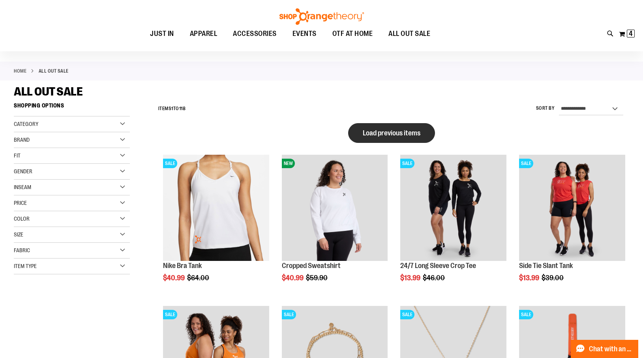
click at [392, 133] on span "Load previous items" at bounding box center [392, 133] width 58 height 8
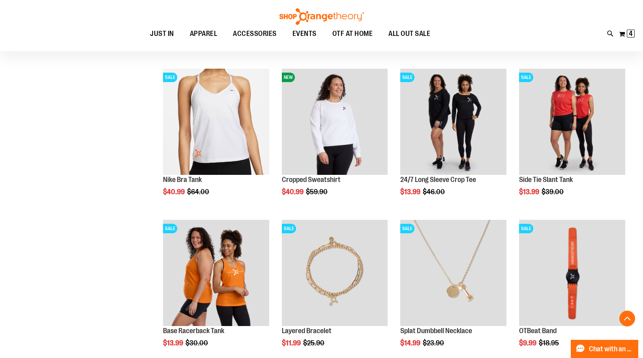
scroll to position [566, 0]
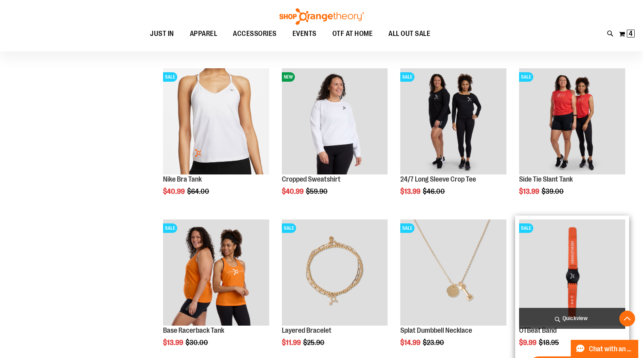
click at [569, 315] on span "Quickview" at bounding box center [572, 318] width 106 height 21
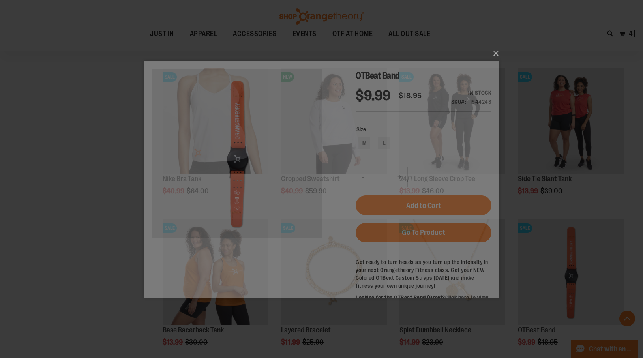
scroll to position [0, 0]
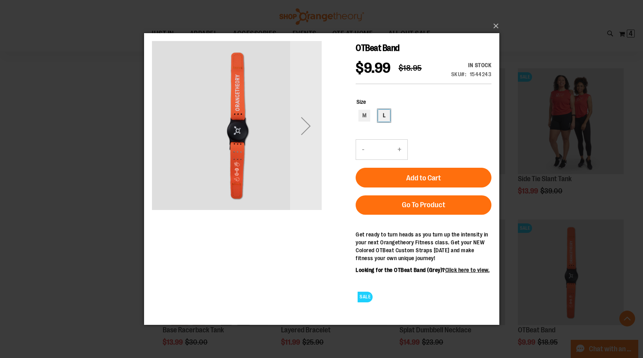
click at [384, 115] on div "L" at bounding box center [384, 116] width 12 height 12
type input "***"
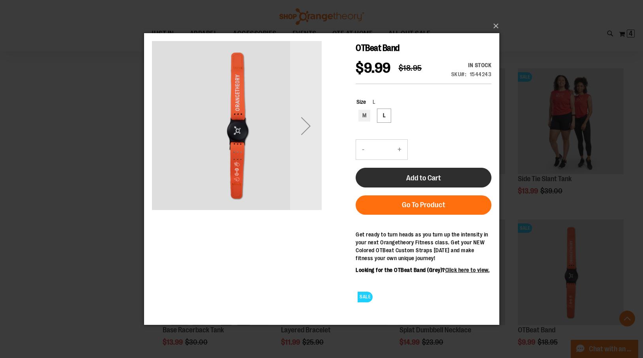
click at [423, 176] on span "Add to Cart" at bounding box center [423, 178] width 35 height 9
